Goal: Information Seeking & Learning: Check status

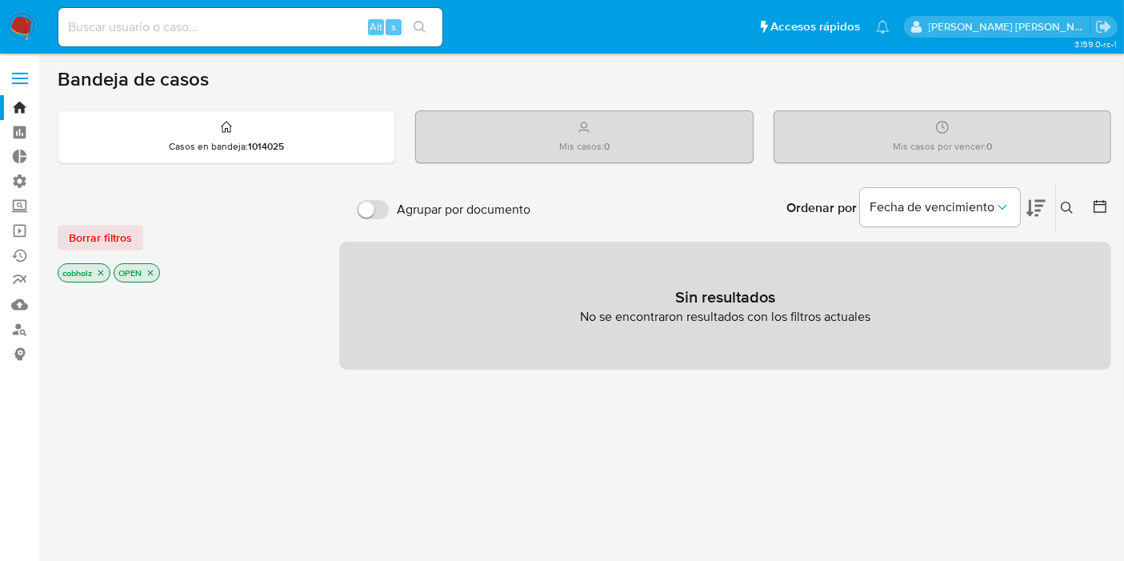
click at [287, 205] on div at bounding box center [186, 203] width 256 height 17
click at [214, 30] on input at bounding box center [250, 27] width 384 height 21
paste input "1359135928"
type input "1359135928"
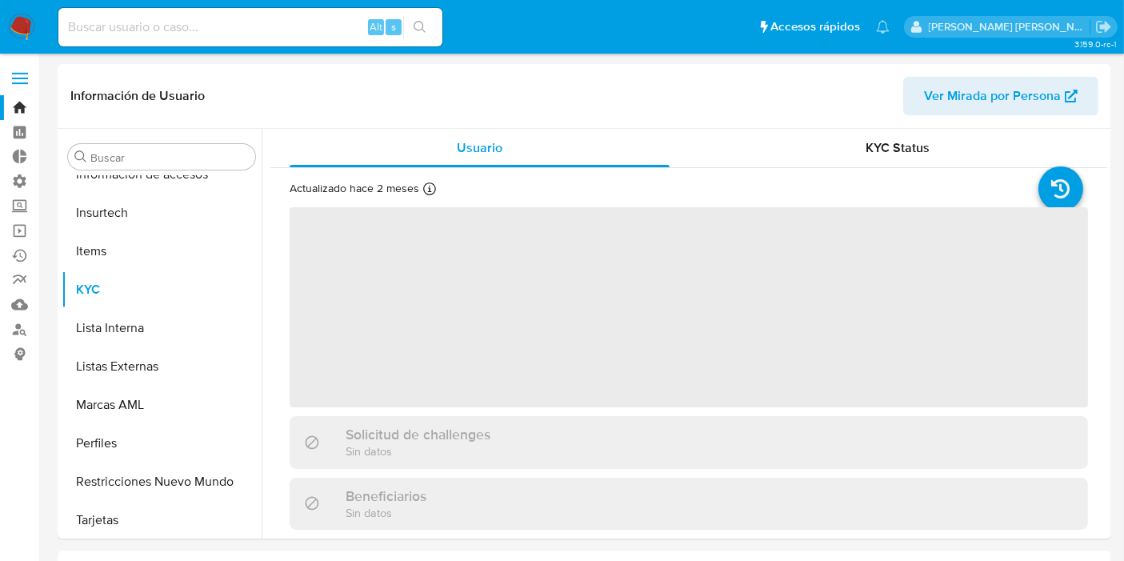
scroll to position [675, 0]
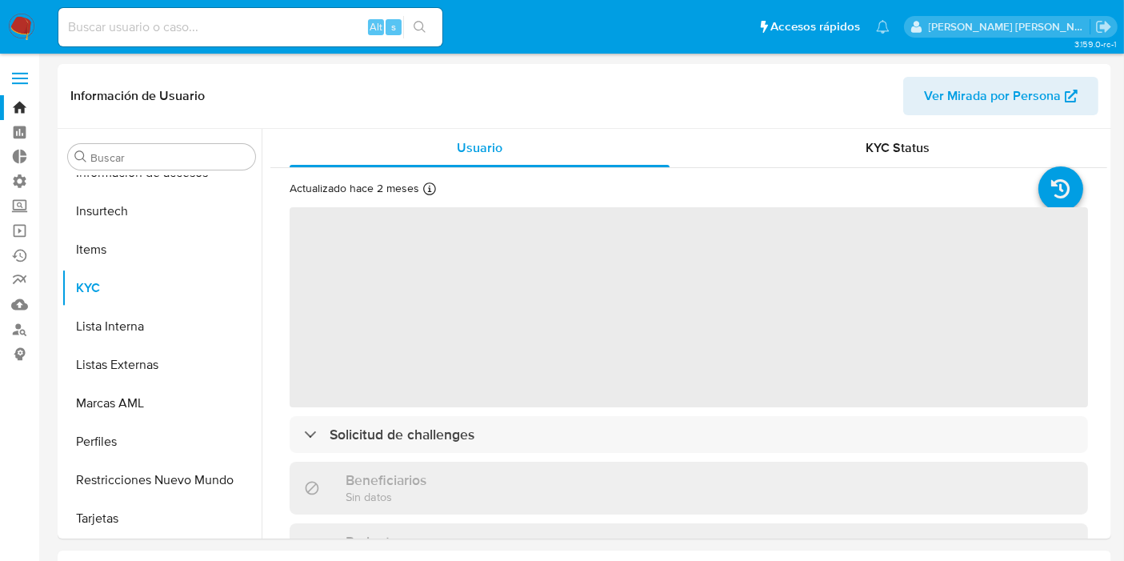
select select "10"
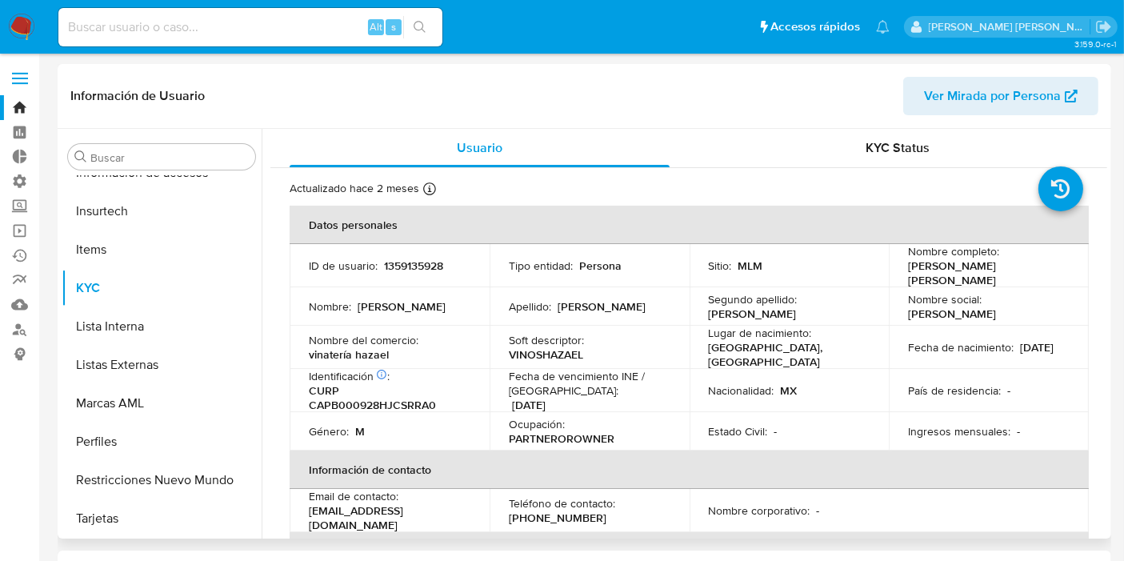
click at [996, 124] on div "Información de Usuario Ver Mirada por Persona" at bounding box center [585, 96] width 1054 height 65
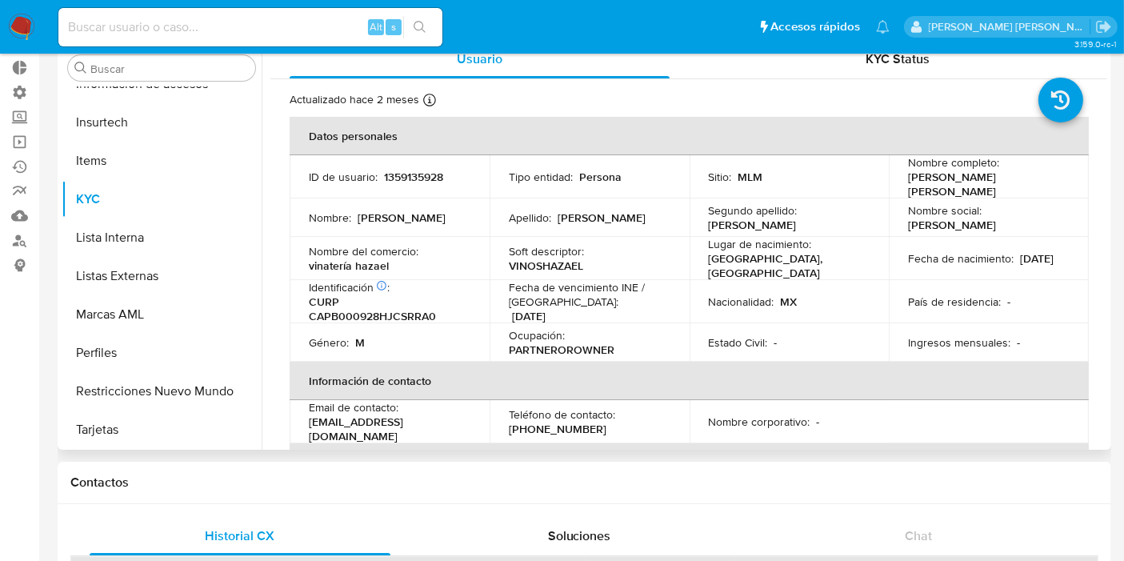
scroll to position [0, 0]
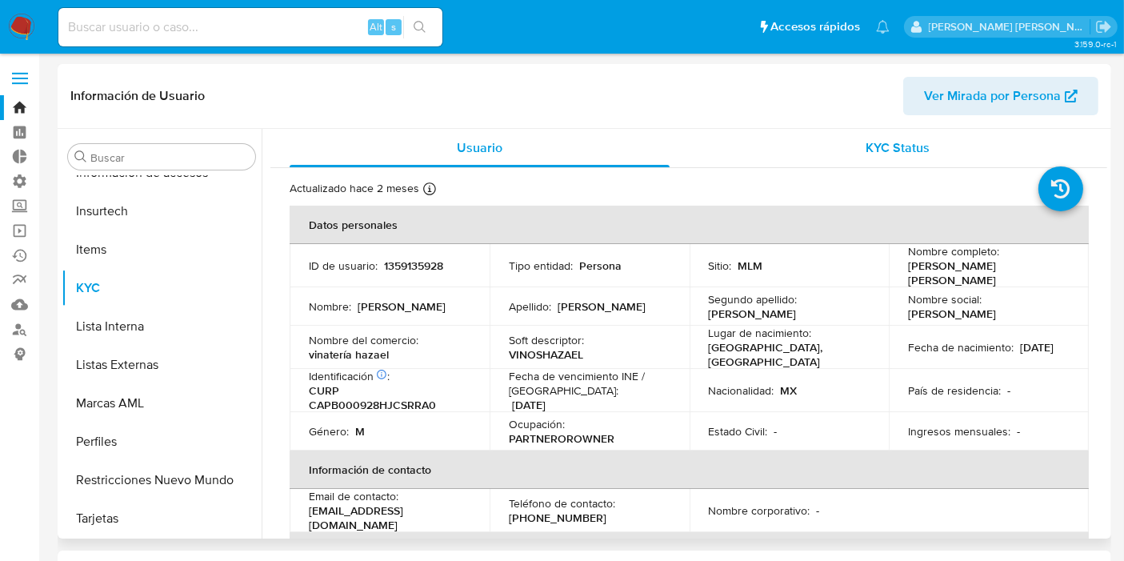
click at [926, 154] on div "KYC Status" at bounding box center [898, 148] width 380 height 38
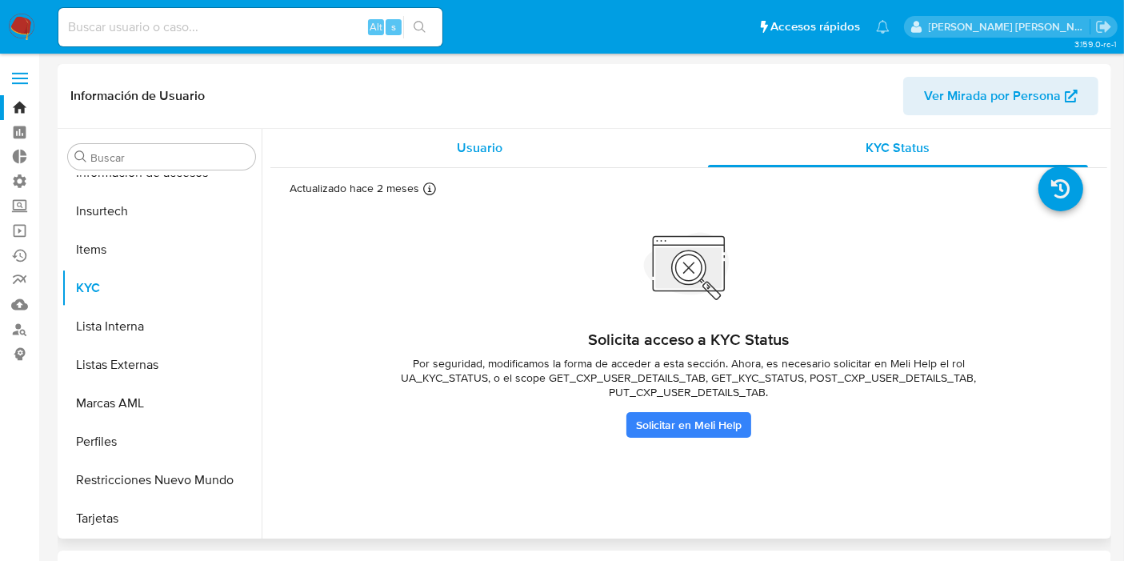
click at [542, 163] on div "Usuario" at bounding box center [480, 148] width 380 height 38
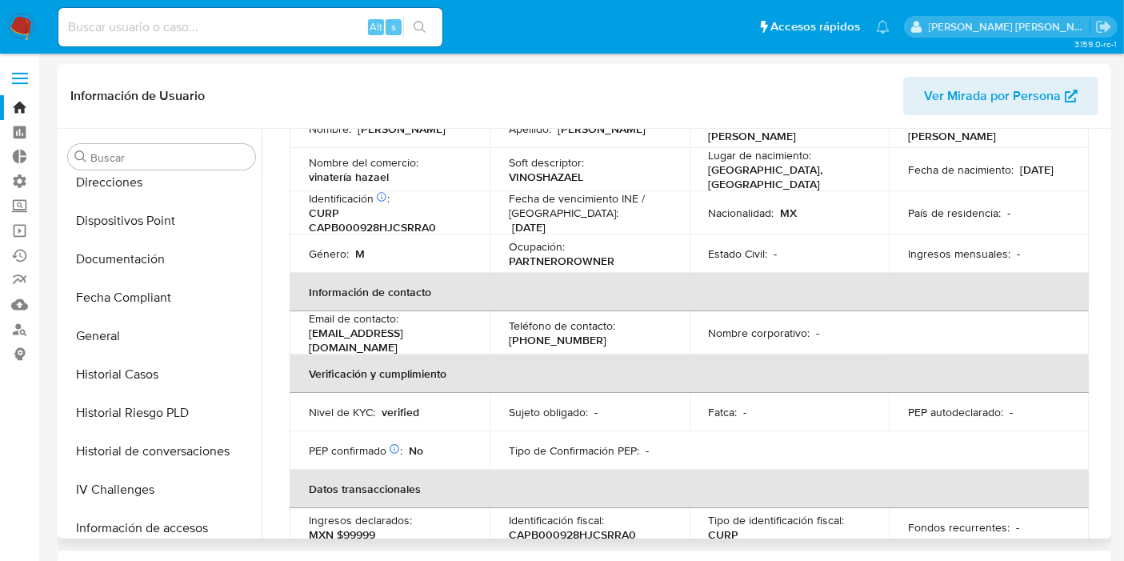
scroll to position [409, 0]
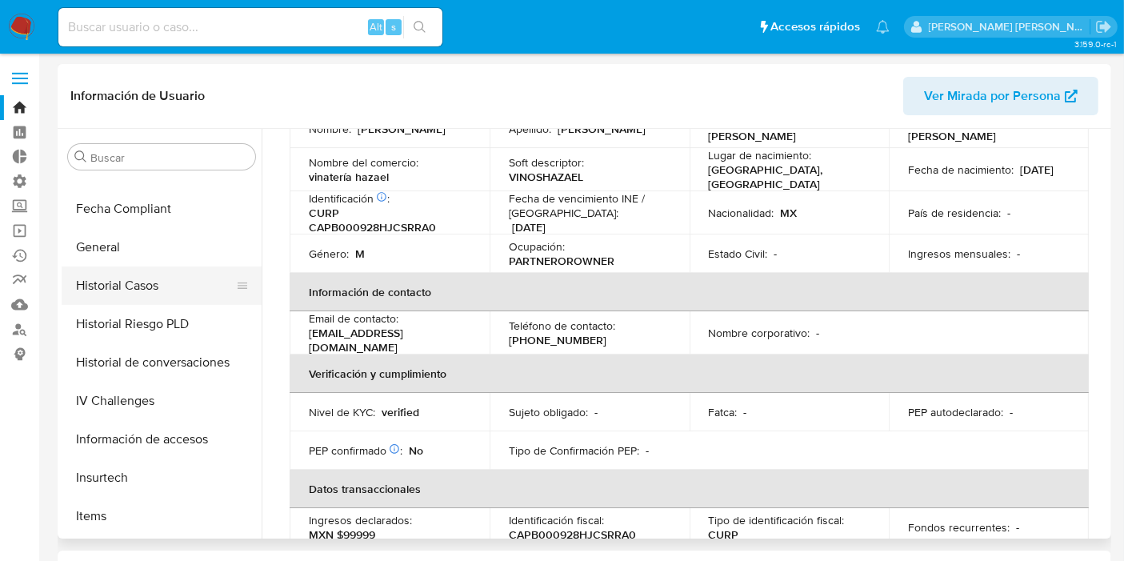
click at [137, 287] on button "Historial Casos" at bounding box center [155, 286] width 187 height 38
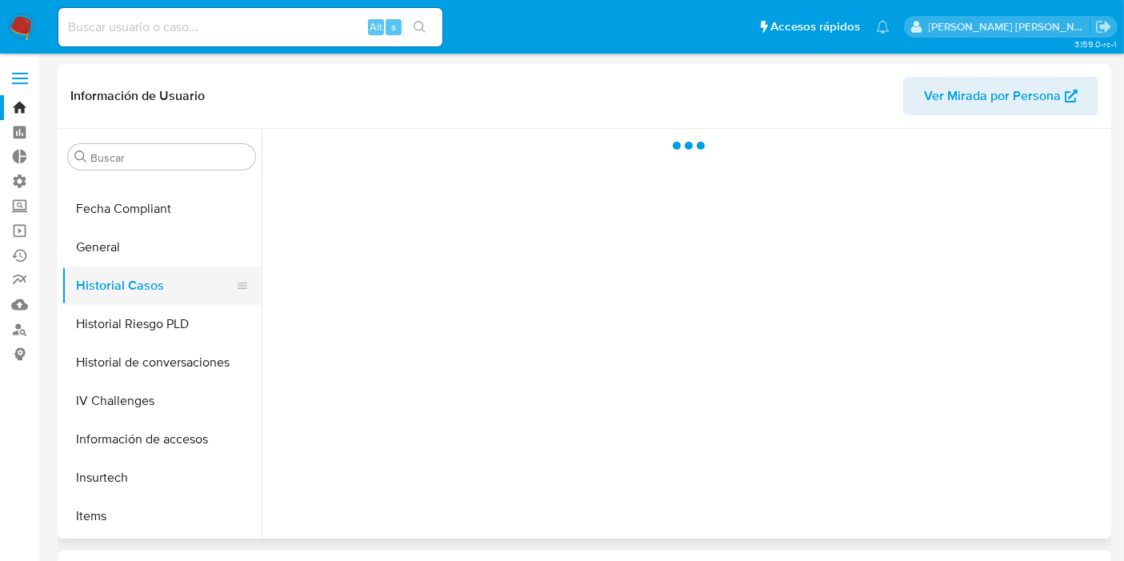
scroll to position [0, 0]
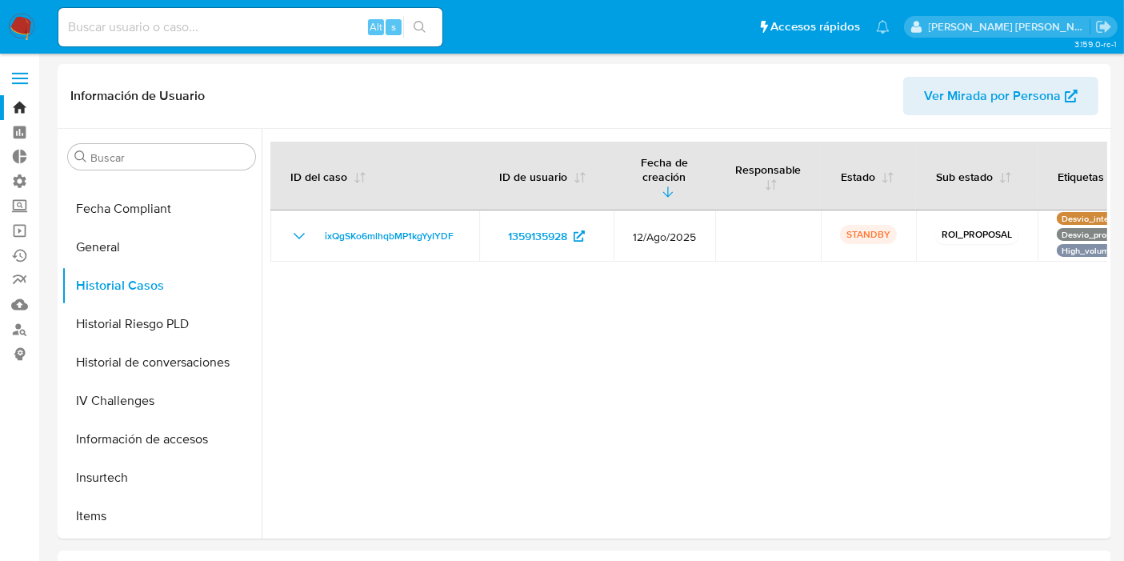
drag, startPoint x: 544, startPoint y: 546, endPoint x: 618, endPoint y: 547, distance: 73.6
click at [676, 441] on div at bounding box center [685, 334] width 846 height 410
drag, startPoint x: 880, startPoint y: 345, endPoint x: 1137, endPoint y: 323, distance: 257.9
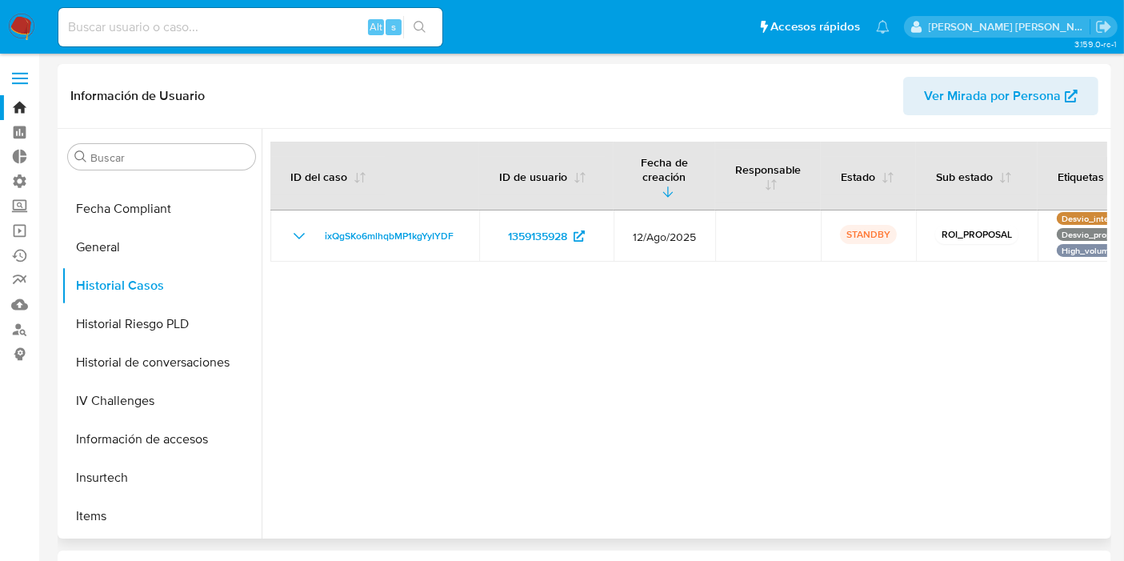
click at [1090, 299] on div at bounding box center [685, 334] width 846 height 410
drag, startPoint x: 807, startPoint y: 392, endPoint x: 1137, endPoint y: 365, distance: 331.7
click at [1063, 311] on div at bounding box center [685, 334] width 846 height 410
click at [1079, 174] on button "Etiquetas" at bounding box center [1091, 176] width 104 height 38
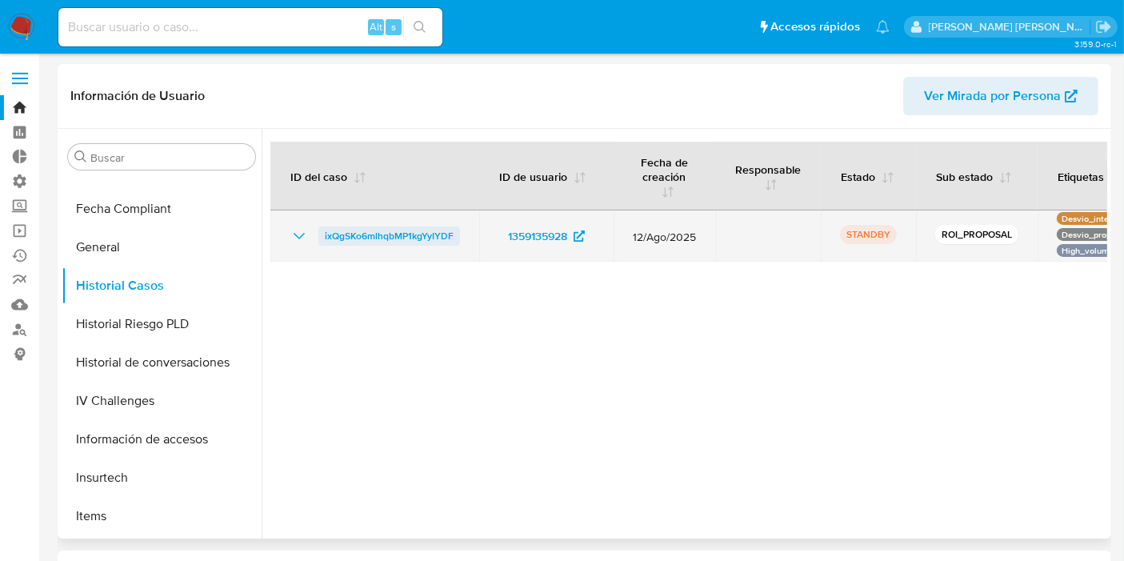
click at [412, 226] on span "ixQgSKo6mlhqbMP1kgYyIYDF" at bounding box center [389, 235] width 129 height 19
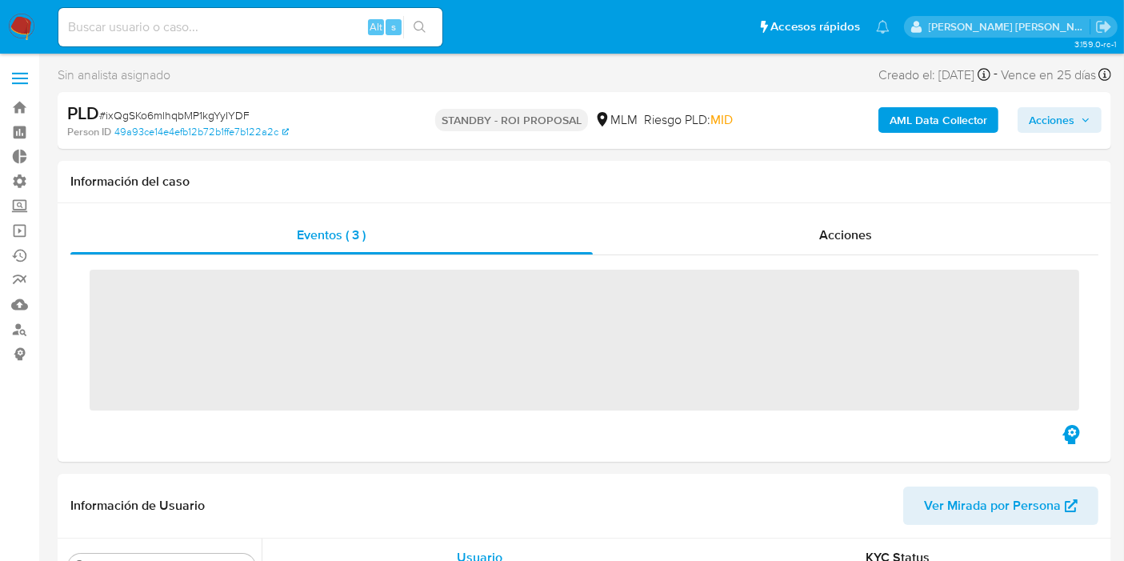
scroll to position [675, 0]
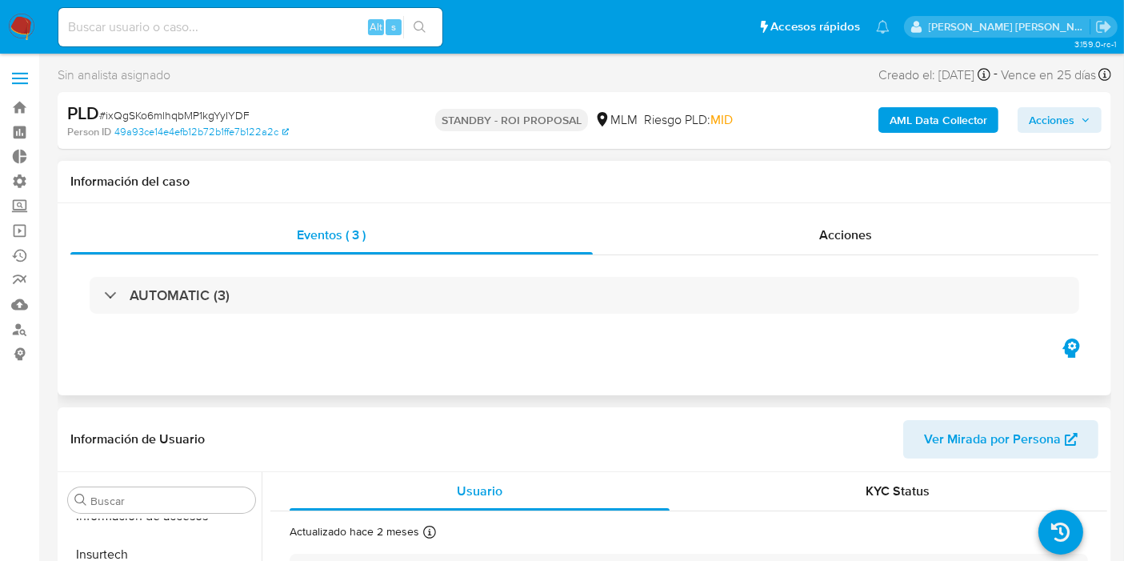
select select "10"
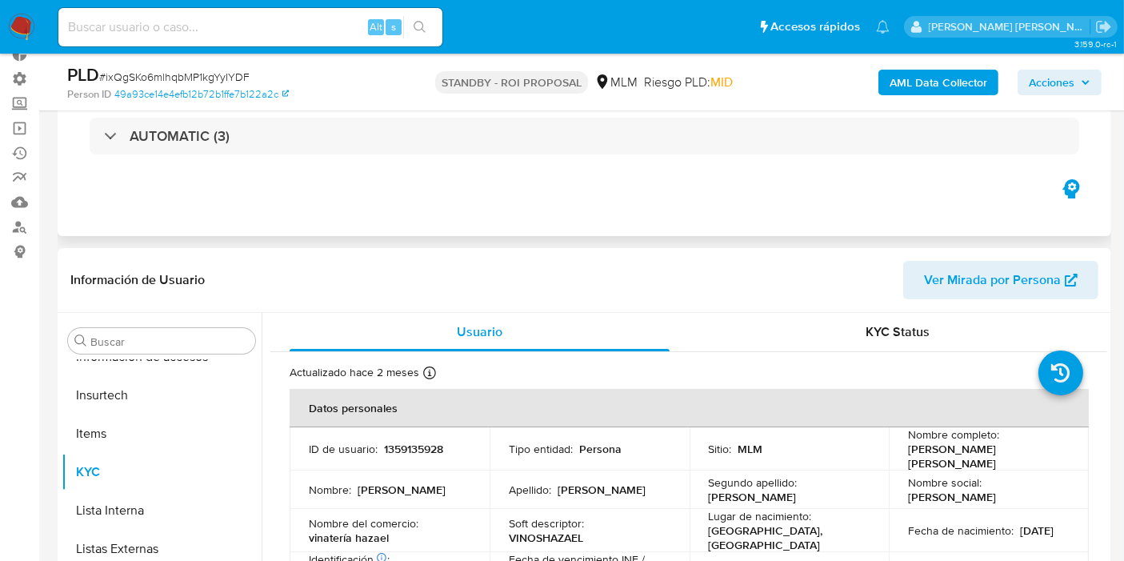
scroll to position [0, 0]
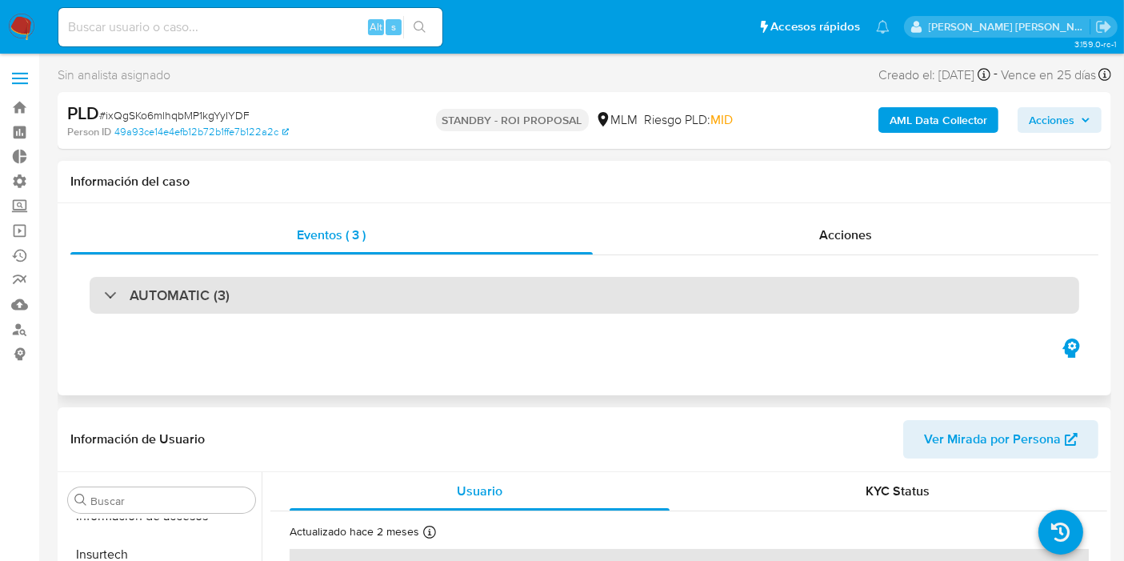
click at [332, 298] on div "AUTOMATIC (3)" at bounding box center [585, 295] width 990 height 37
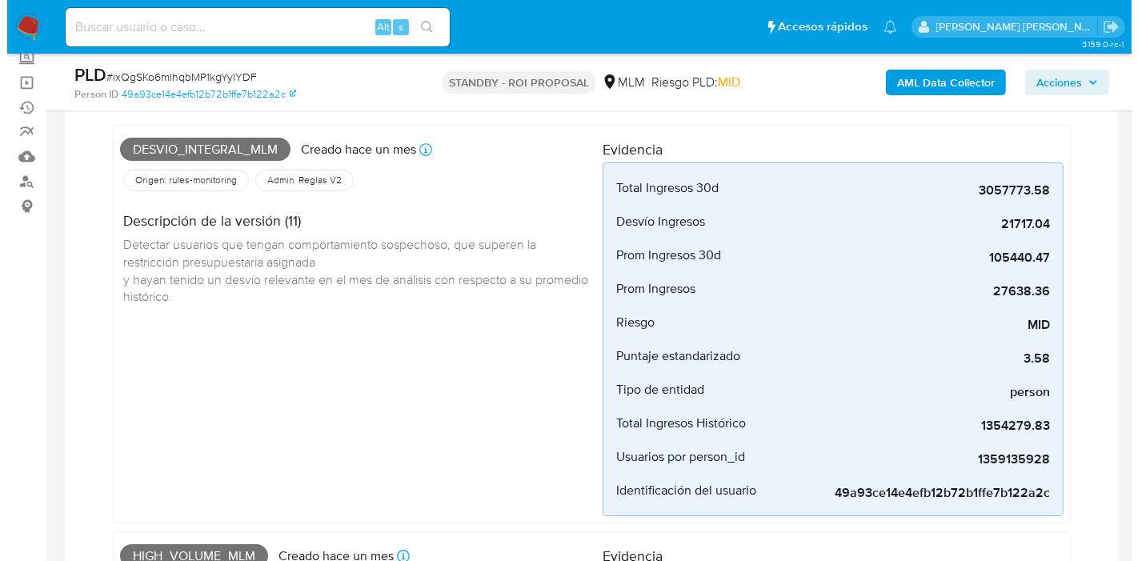
scroll to position [178, 0]
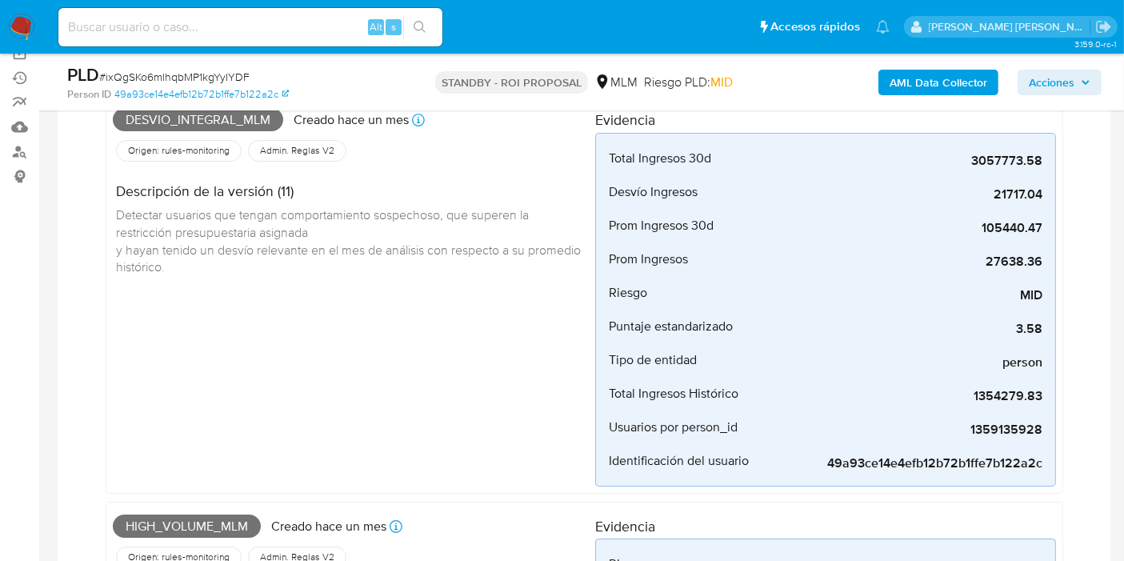
click at [903, 88] on b "AML Data Collector" at bounding box center [939, 83] width 98 height 26
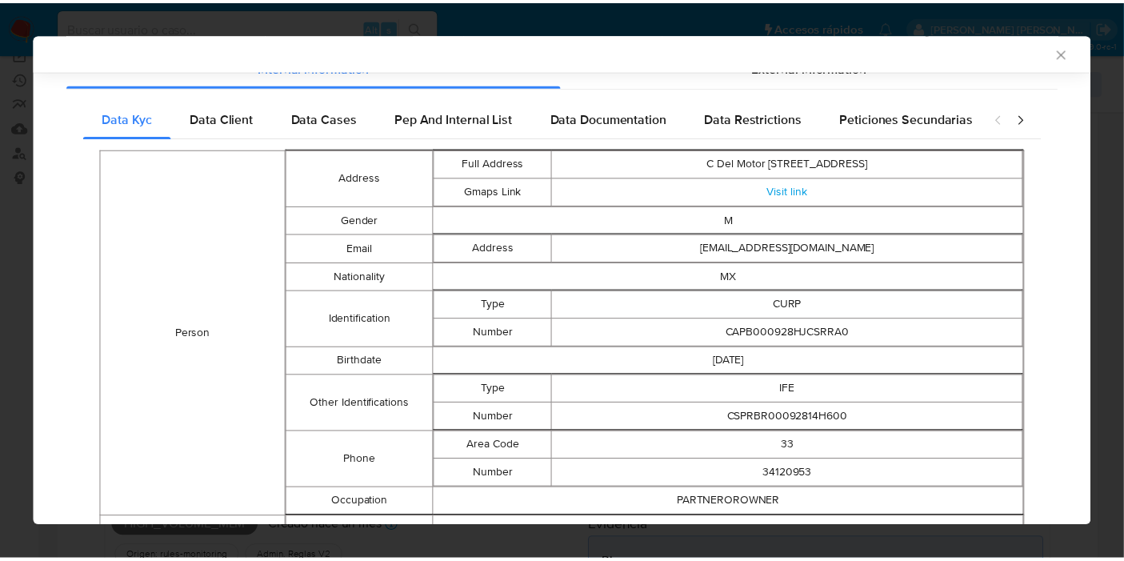
scroll to position [134, 0]
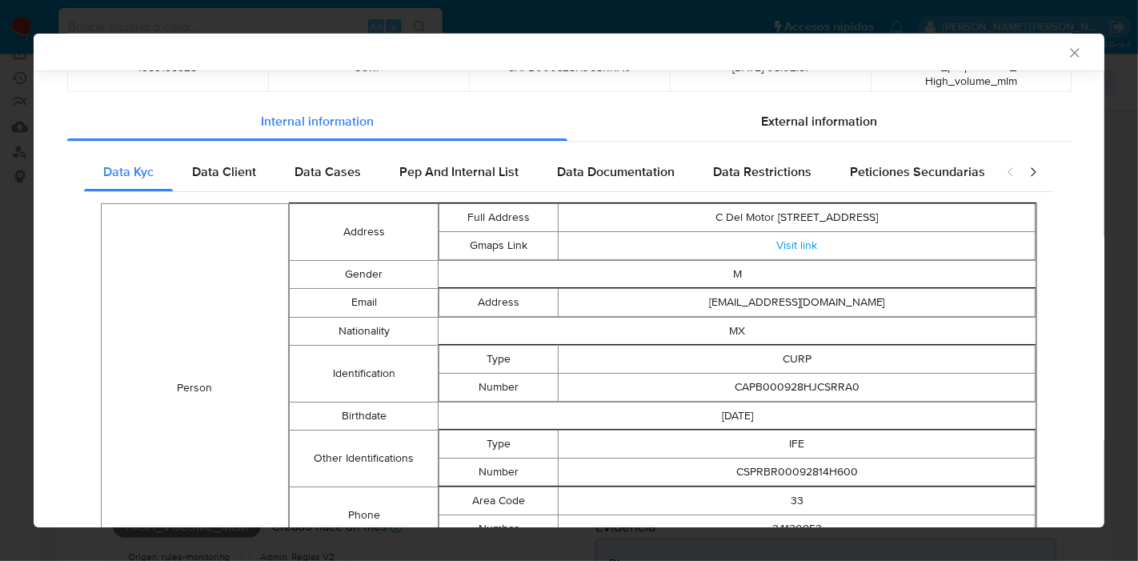
click at [1067, 53] on icon "Cerrar ventana" at bounding box center [1075, 53] width 16 height 16
